Goal: Find specific page/section: Find specific page/section

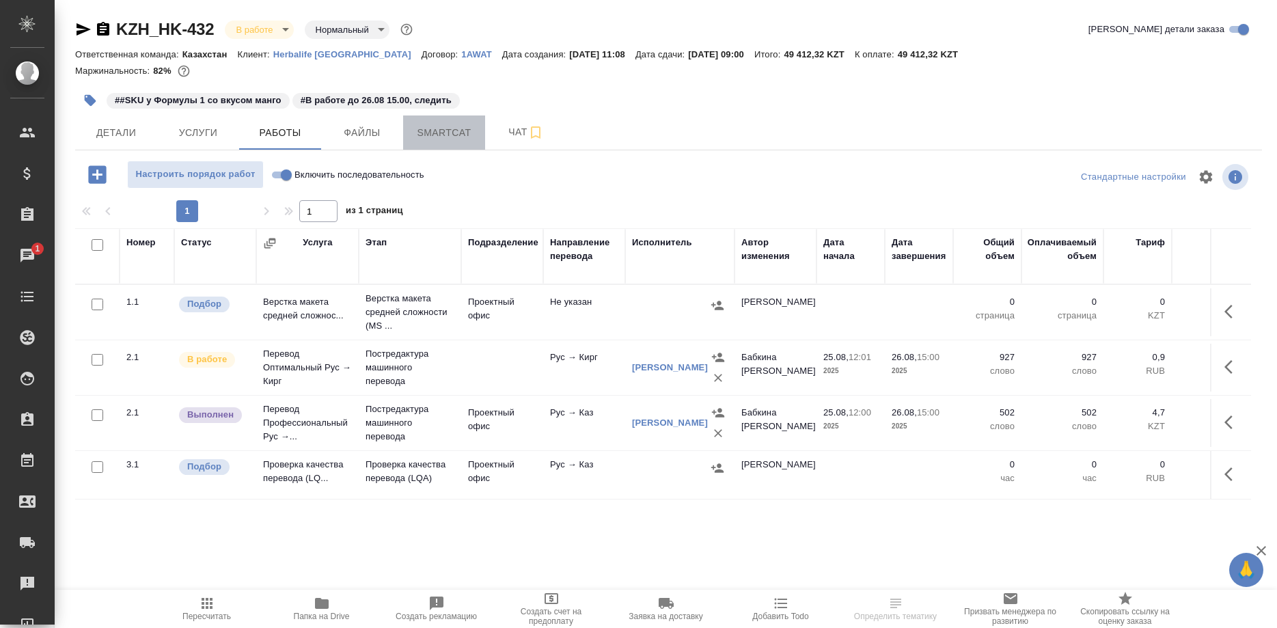
click at [444, 133] on span "Smartcat" at bounding box center [444, 132] width 66 height 17
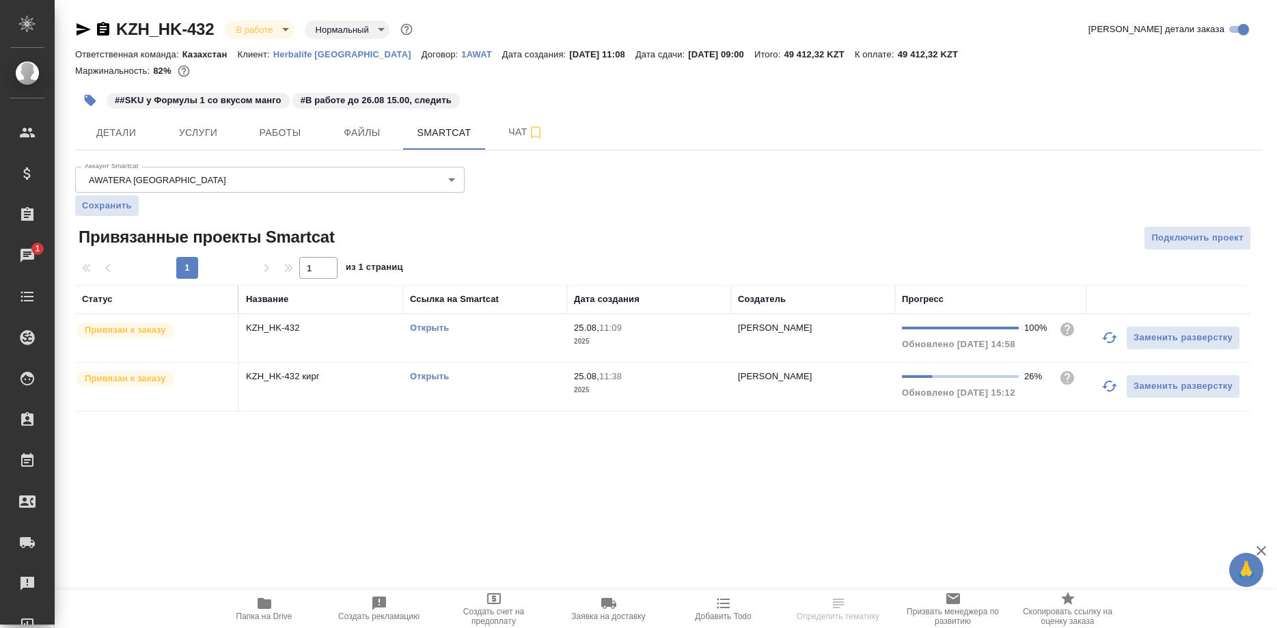
click at [428, 327] on link "Открыть" at bounding box center [429, 327] width 39 height 10
click at [265, 133] on span "Работы" at bounding box center [280, 132] width 66 height 17
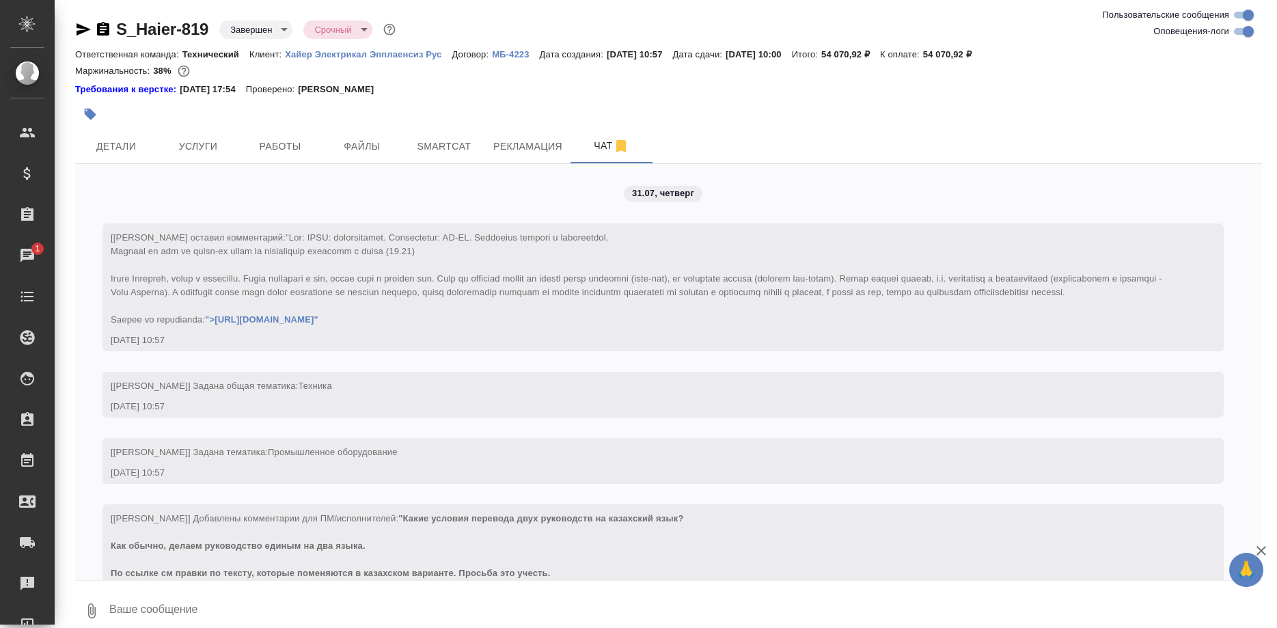
scroll to position [29241, 0]
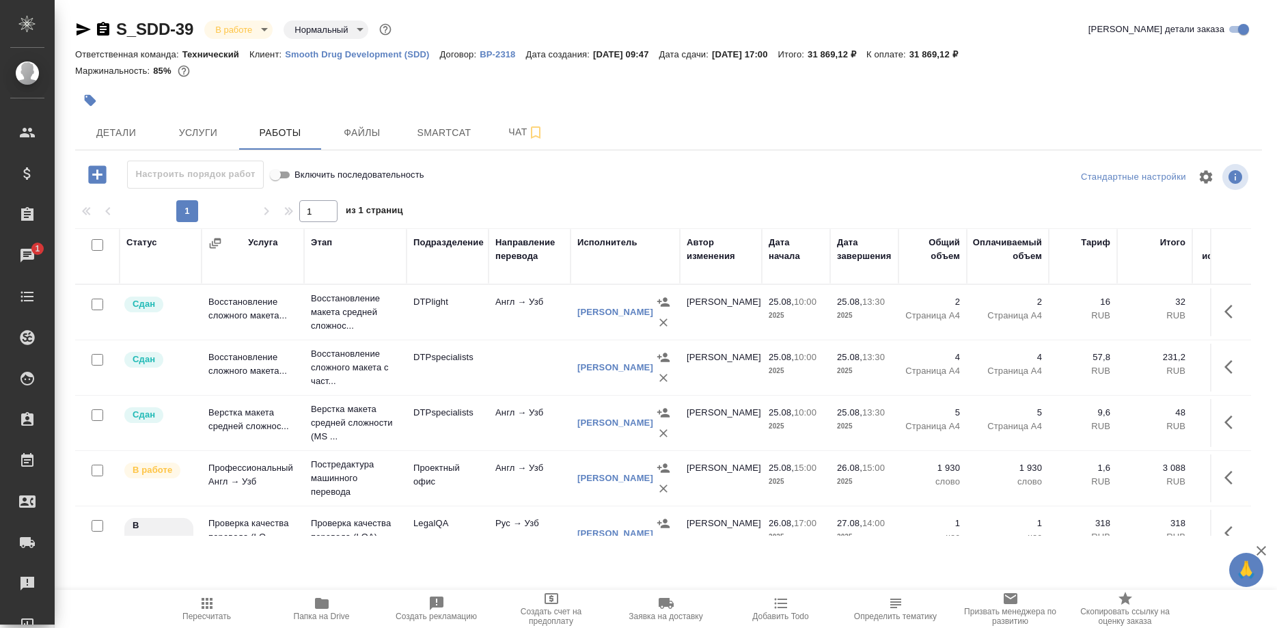
scroll to position [70, 0]
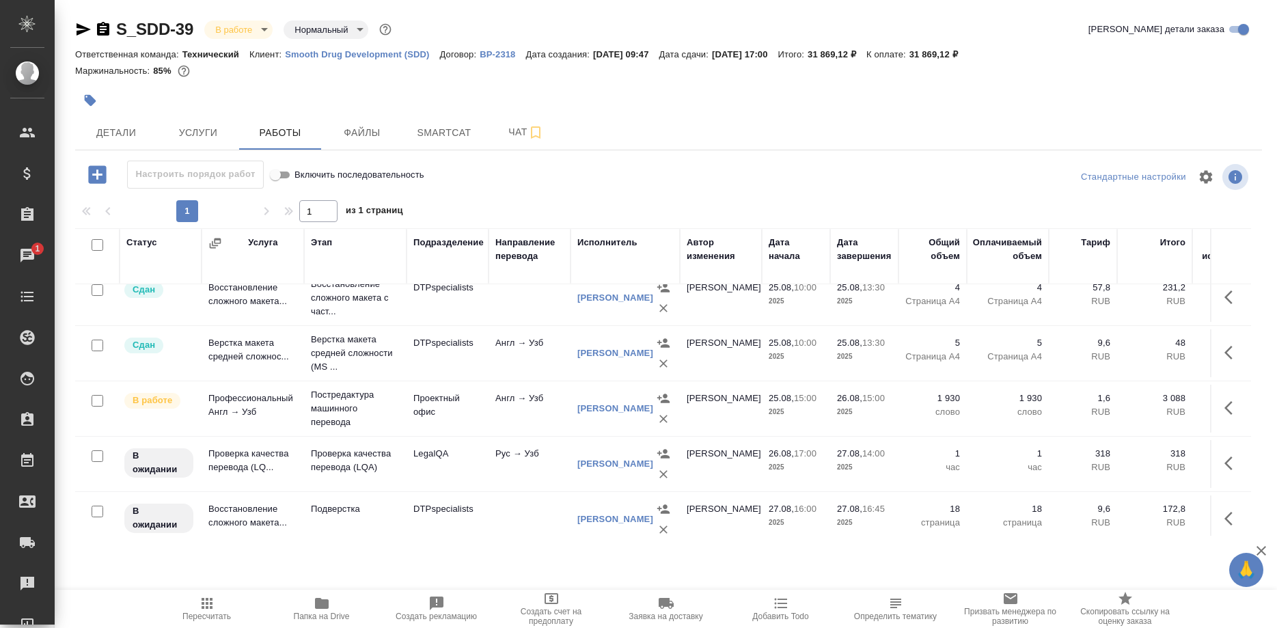
click at [1216, 460] on td at bounding box center [1230, 464] width 41 height 48
